Goal: Task Accomplishment & Management: Use online tool/utility

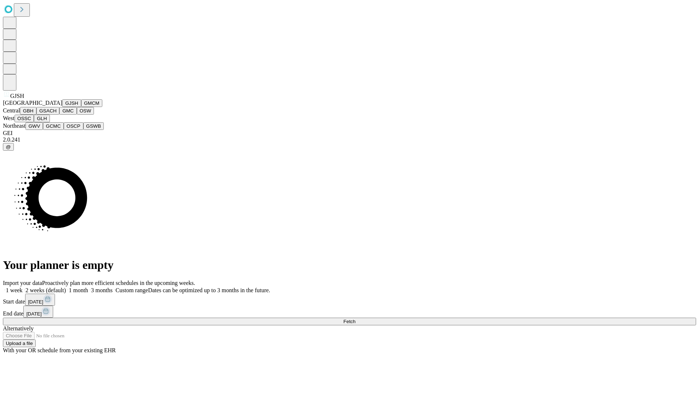
click at [62, 107] on button "GJSH" at bounding box center [71, 103] width 19 height 8
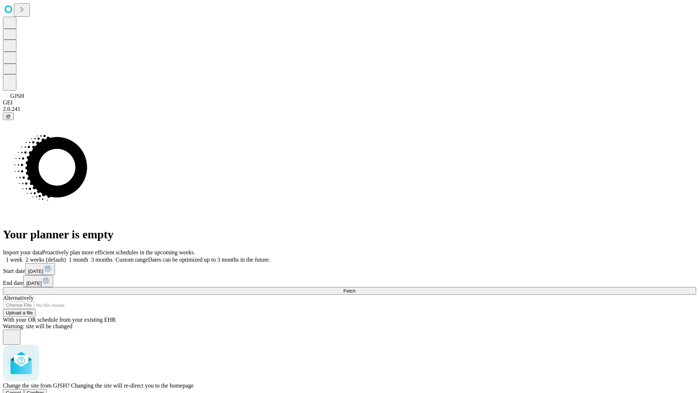
click at [44, 390] on span "Confirm" at bounding box center [35, 392] width 17 height 5
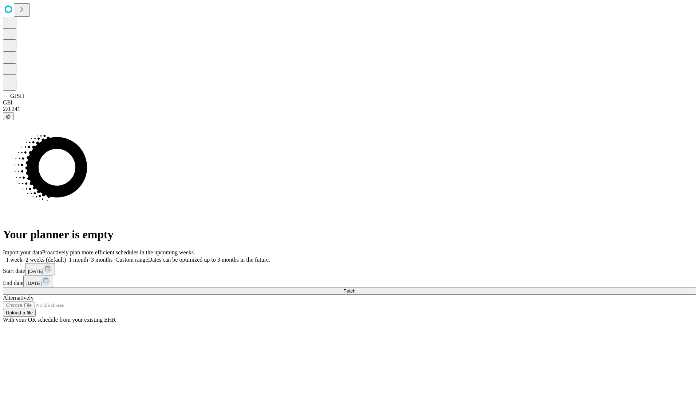
click at [66, 257] on label "2 weeks (default)" at bounding box center [44, 260] width 43 height 6
click at [355, 288] on span "Fetch" at bounding box center [349, 290] width 12 height 5
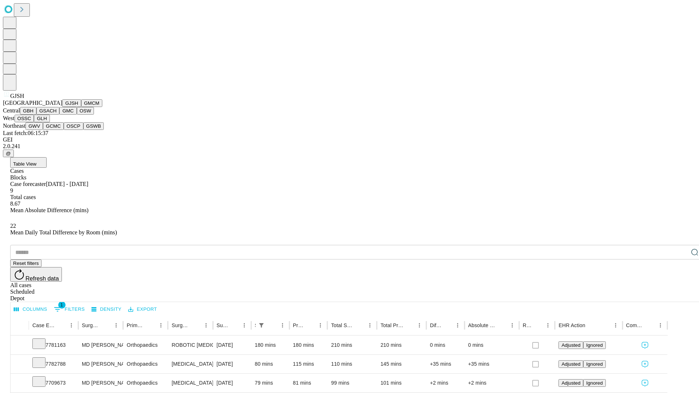
click at [81, 107] on button "GMCM" at bounding box center [91, 103] width 21 height 8
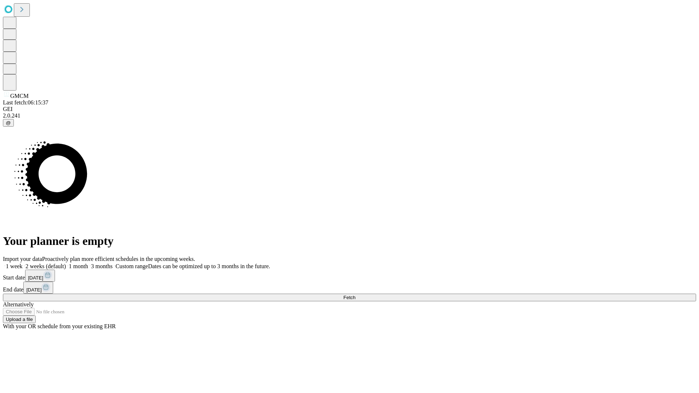
click at [355, 295] on span "Fetch" at bounding box center [349, 297] width 12 height 5
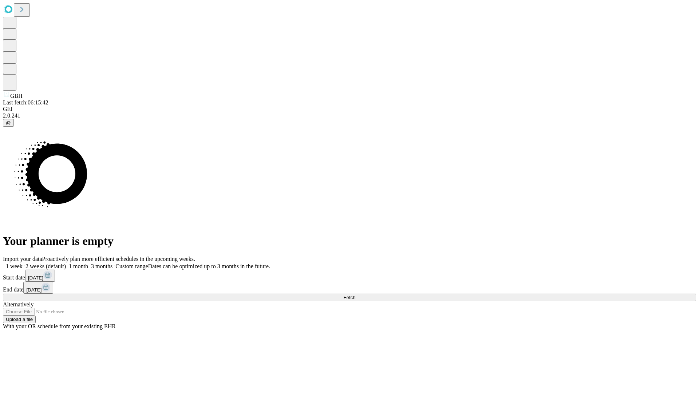
click at [66, 263] on label "2 weeks (default)" at bounding box center [44, 266] width 43 height 6
click at [355, 295] on span "Fetch" at bounding box center [349, 297] width 12 height 5
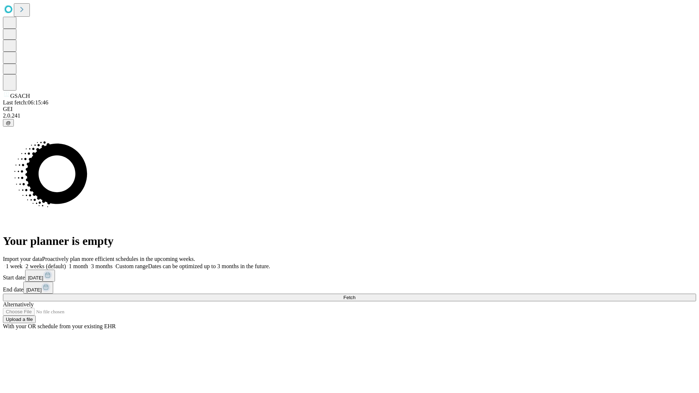
click at [66, 263] on label "2 weeks (default)" at bounding box center [44, 266] width 43 height 6
click at [355, 295] on span "Fetch" at bounding box center [349, 297] width 12 height 5
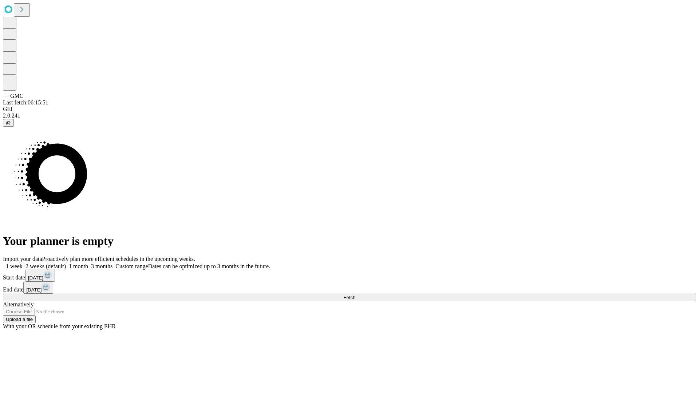
click at [66, 263] on label "2 weeks (default)" at bounding box center [44, 266] width 43 height 6
click at [355, 295] on span "Fetch" at bounding box center [349, 297] width 12 height 5
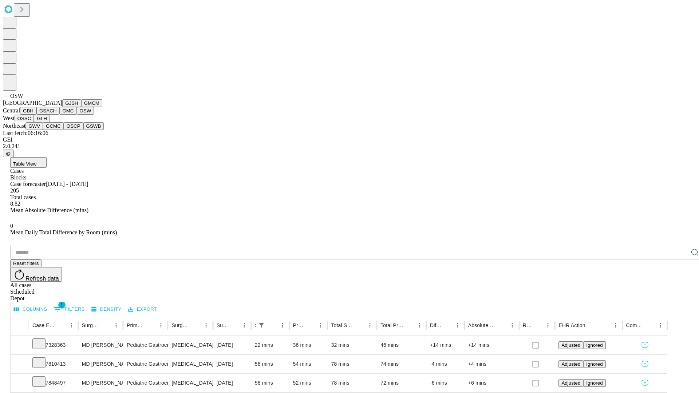
click at [34, 122] on button "OSSC" at bounding box center [25, 119] width 20 height 8
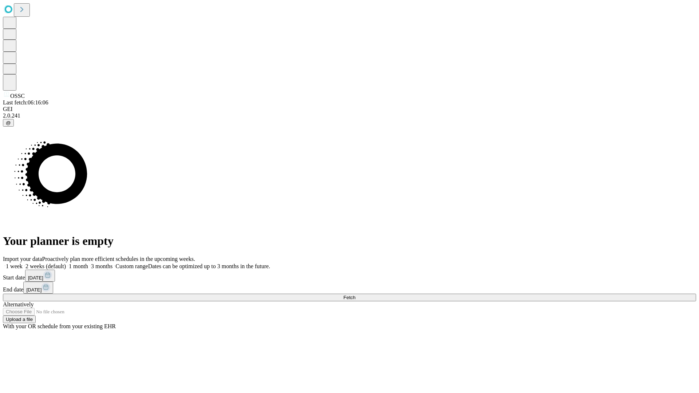
click at [66, 263] on label "2 weeks (default)" at bounding box center [44, 266] width 43 height 6
click at [355, 295] on span "Fetch" at bounding box center [349, 297] width 12 height 5
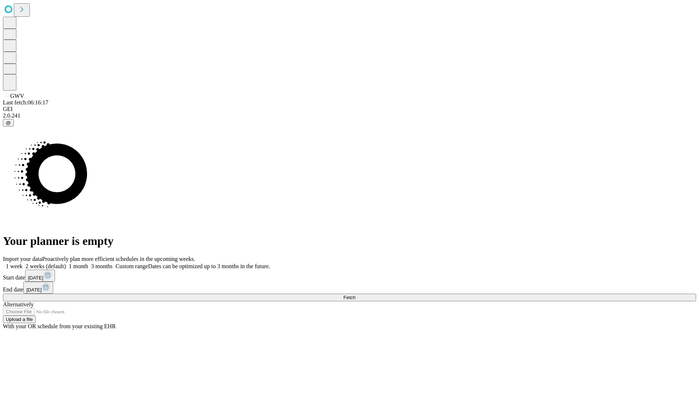
click at [66, 263] on label "2 weeks (default)" at bounding box center [44, 266] width 43 height 6
click at [355, 295] on span "Fetch" at bounding box center [349, 297] width 12 height 5
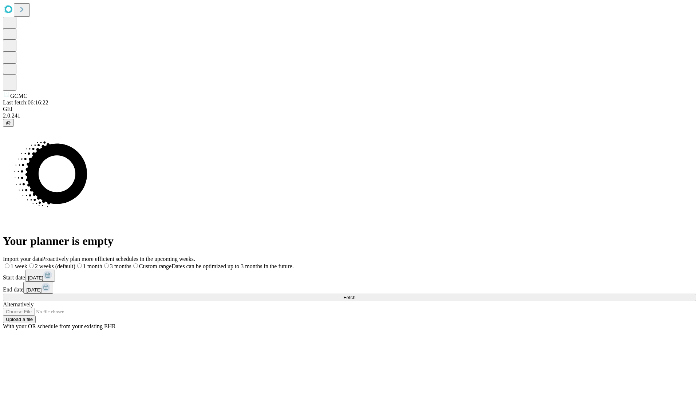
click at [75, 263] on label "2 weeks (default)" at bounding box center [51, 266] width 48 height 6
click at [355, 295] on span "Fetch" at bounding box center [349, 297] width 12 height 5
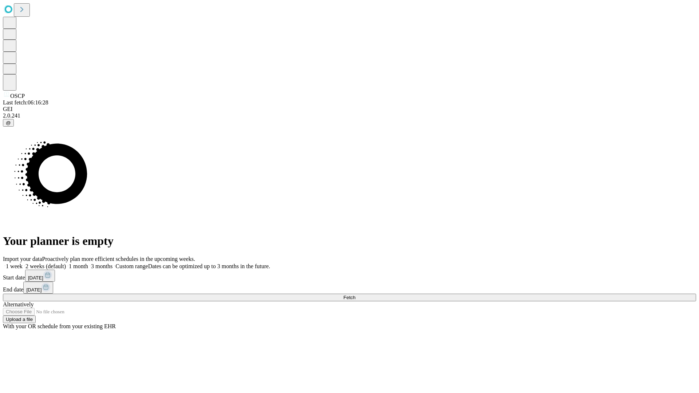
click at [66, 263] on label "2 weeks (default)" at bounding box center [44, 266] width 43 height 6
click at [355, 295] on span "Fetch" at bounding box center [349, 297] width 12 height 5
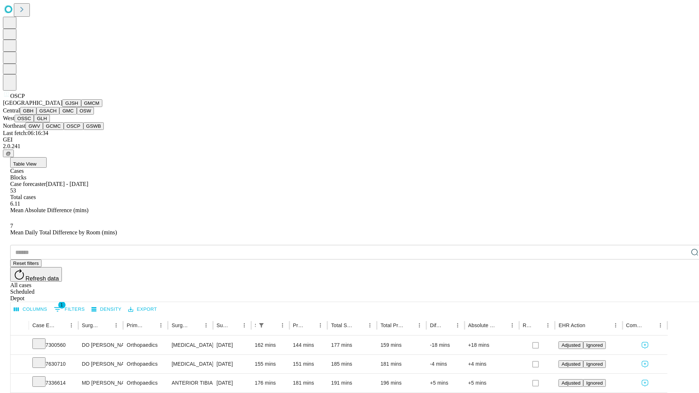
click at [83, 130] on button "GSWB" at bounding box center [93, 126] width 21 height 8
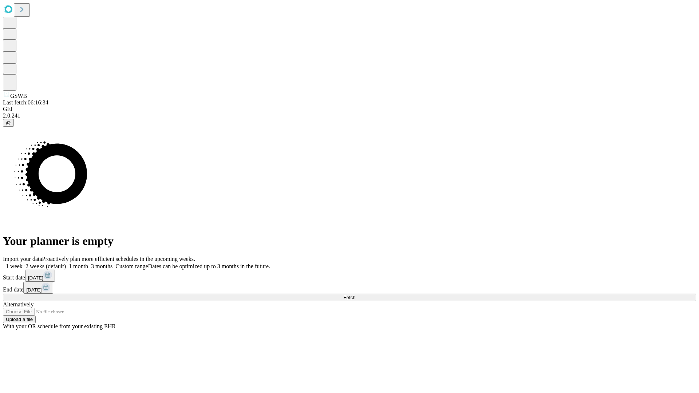
click at [355, 295] on span "Fetch" at bounding box center [349, 297] width 12 height 5
